Goal: Task Accomplishment & Management: Use online tool/utility

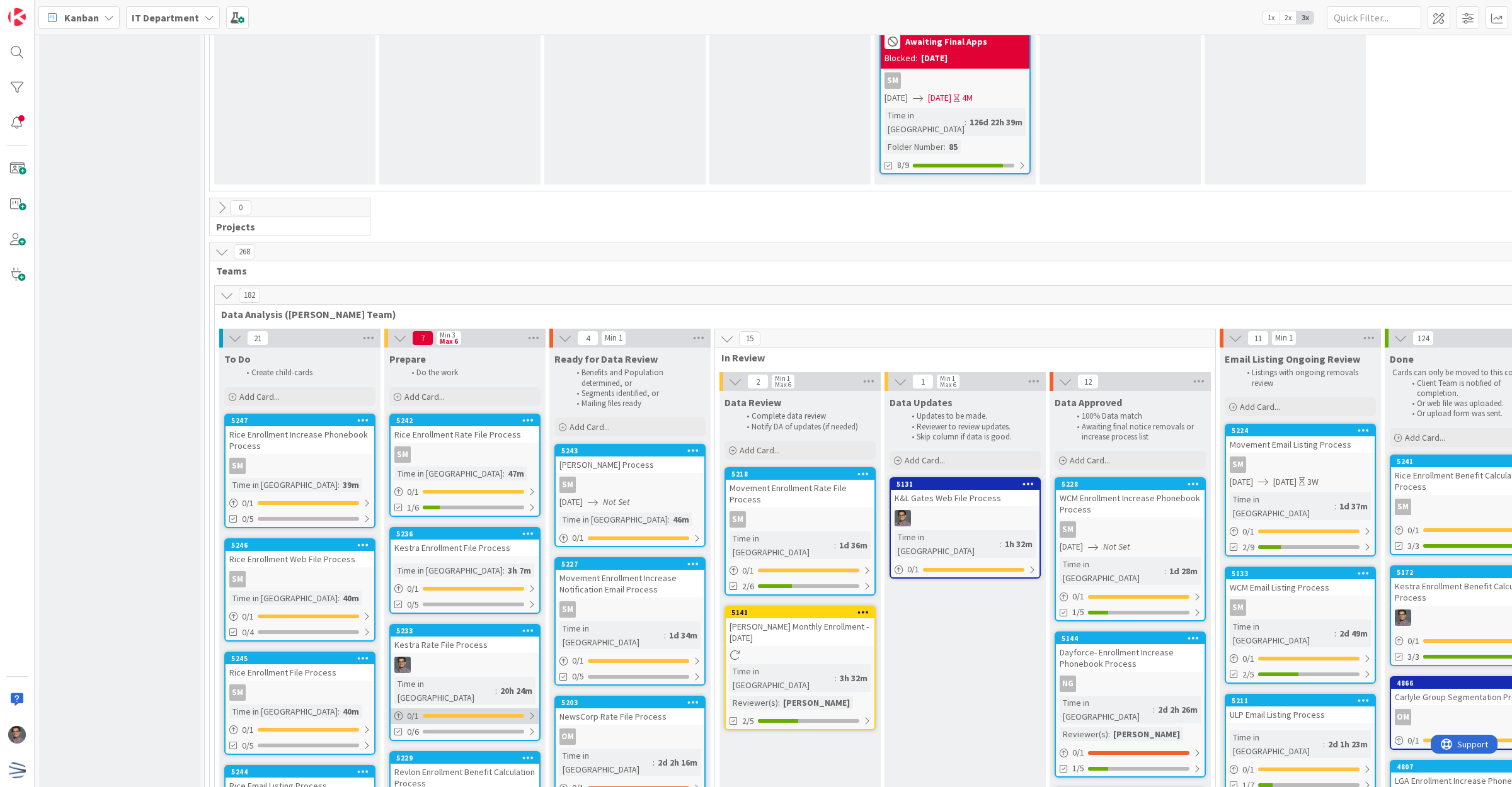
scroll to position [2845, 0]
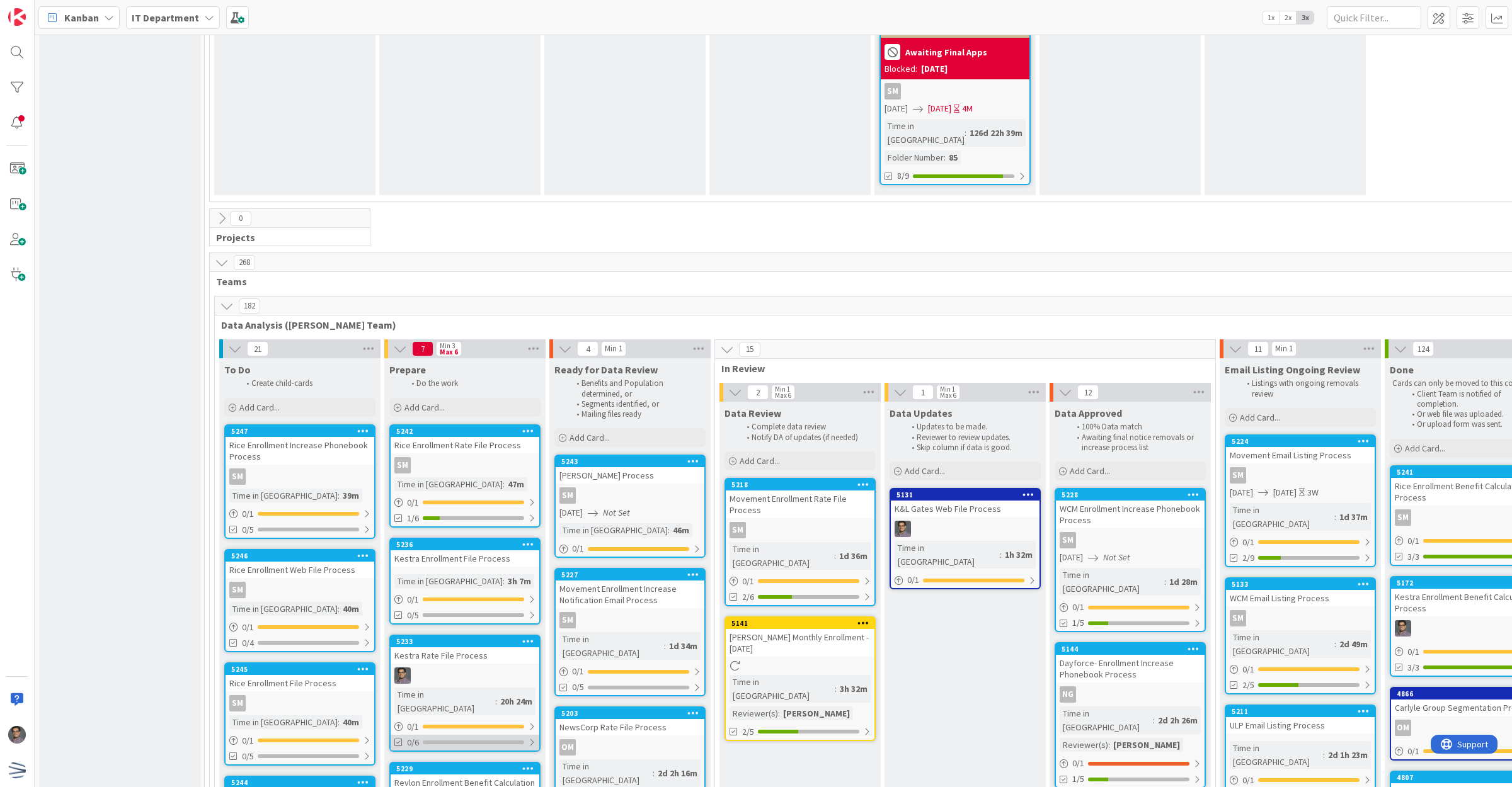
click at [475, 735] on div "0/6" at bounding box center [465, 742] width 149 height 15
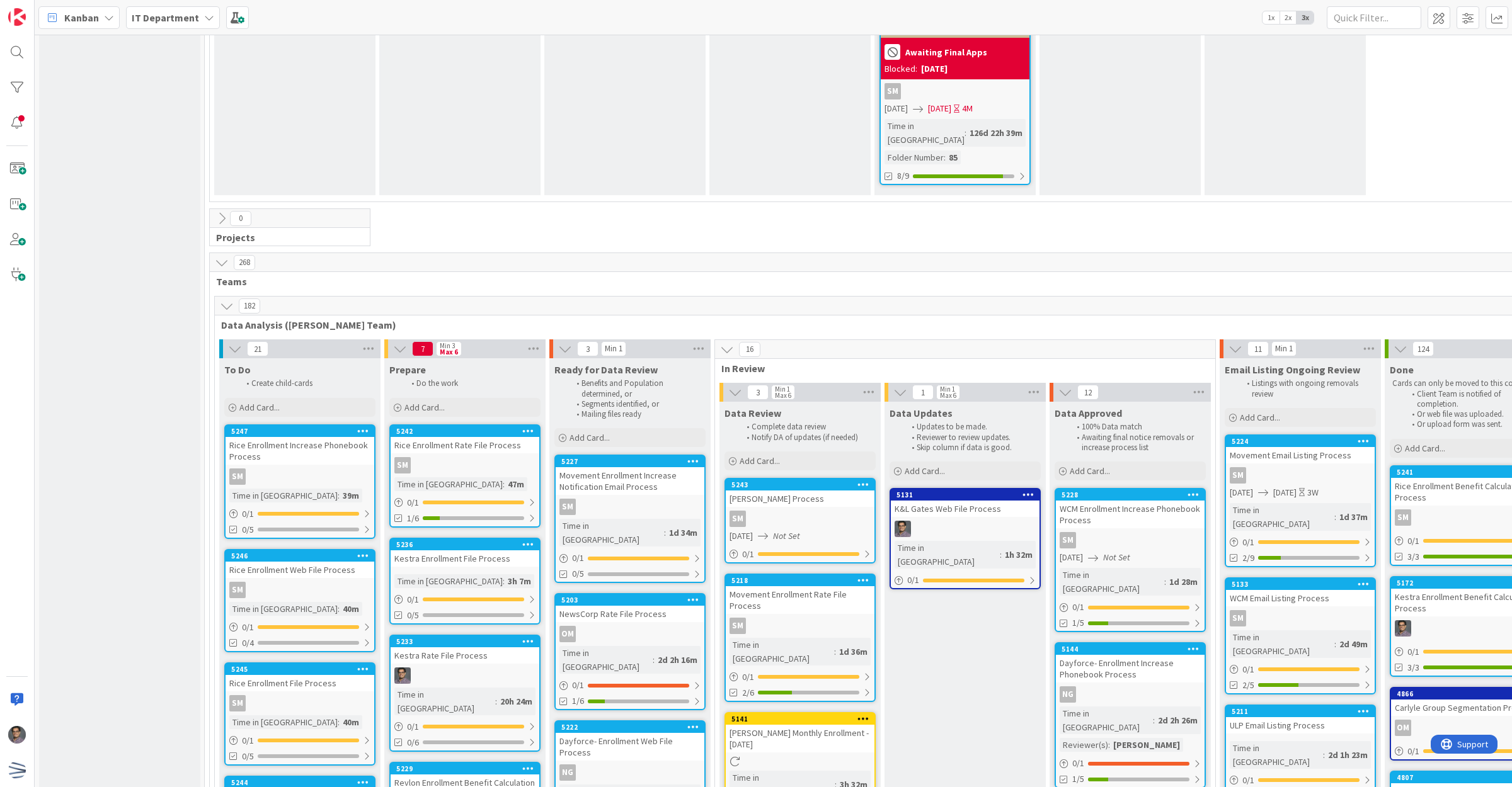
click at [823, 511] on div "SM" at bounding box center [800, 519] width 149 height 16
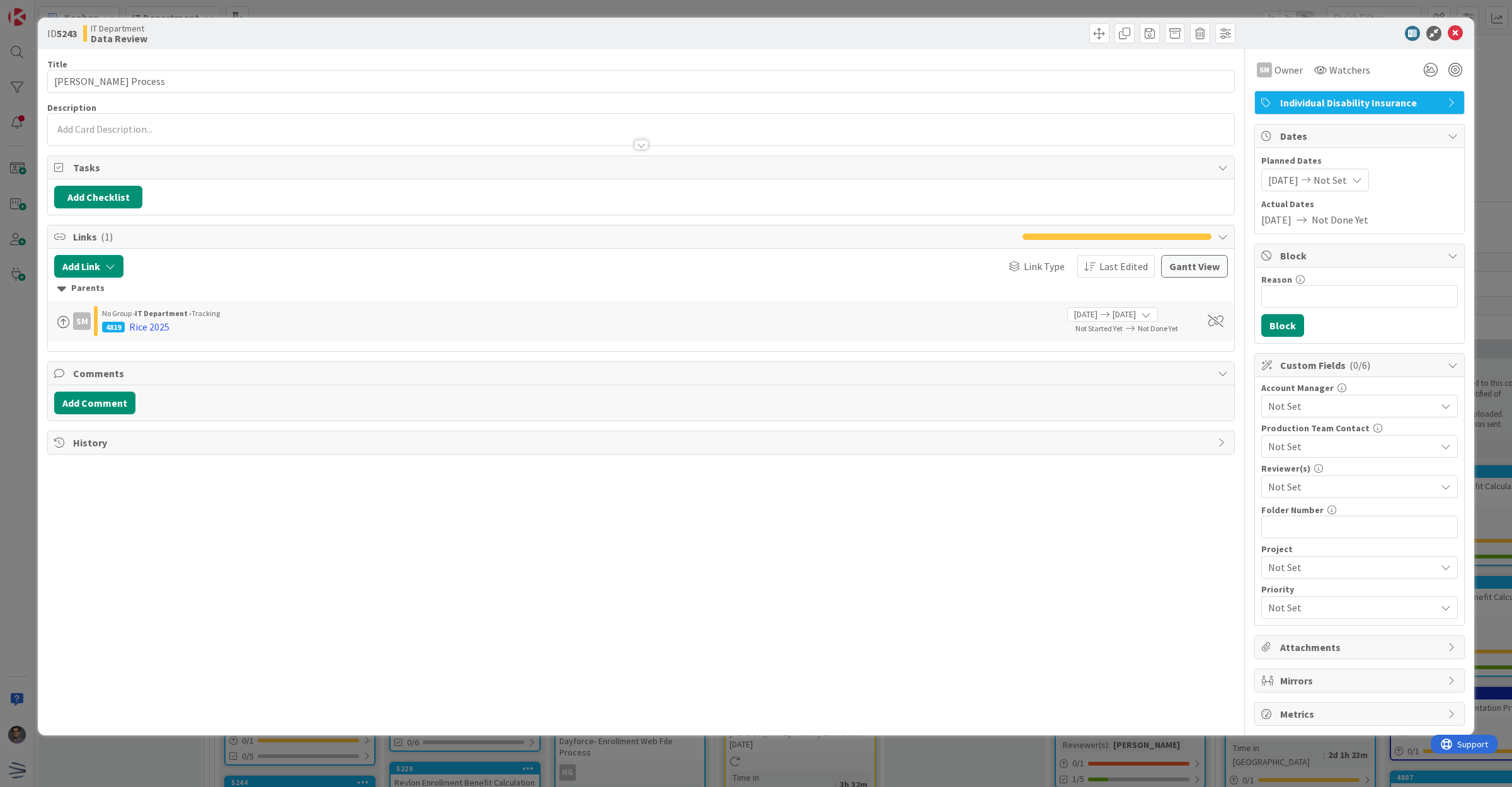
click at [1292, 496] on div "Not Set" at bounding box center [1359, 486] width 196 height 23
click at [1305, 647] on span "[PERSON_NAME]" at bounding box center [1317, 652] width 75 height 19
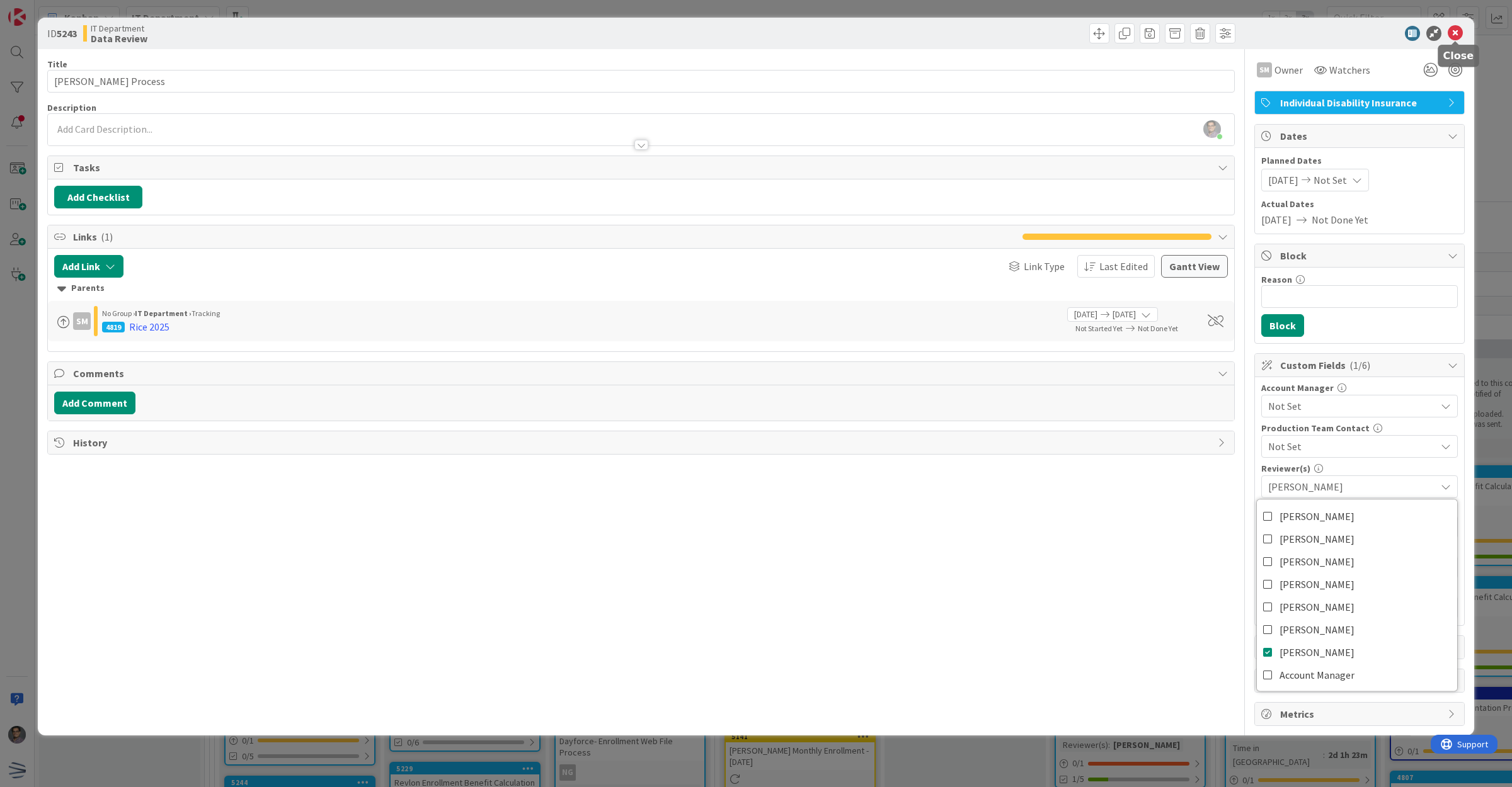
click at [1451, 32] on icon at bounding box center [1454, 33] width 15 height 15
